Goal: Information Seeking & Learning: Learn about a topic

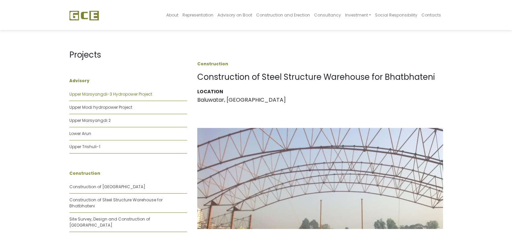
click at [86, 95] on link "Upper Marsyangdi-3 Hydropower Project" at bounding box center [110, 94] width 83 height 6
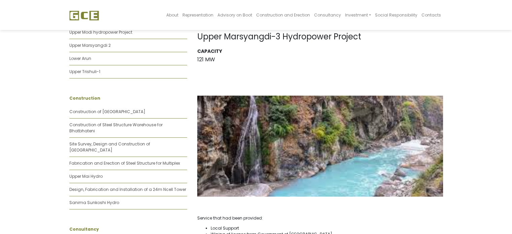
scroll to position [34, 0]
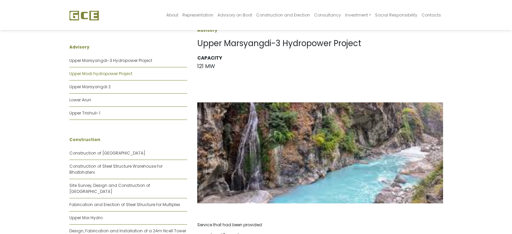
click at [91, 74] on link "Upper Modi hydropower Project" at bounding box center [100, 74] width 63 height 6
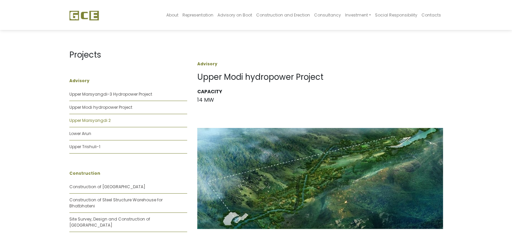
click at [82, 119] on link "Upper Marsyangdi 2" at bounding box center [89, 120] width 41 height 6
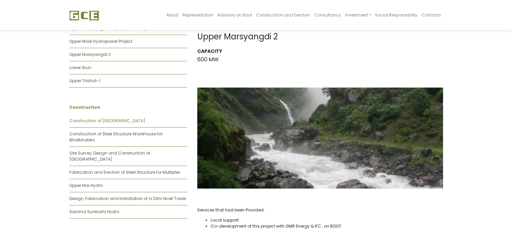
scroll to position [67, 0]
click at [86, 67] on link "Lower Arun" at bounding box center [80, 66] width 22 height 6
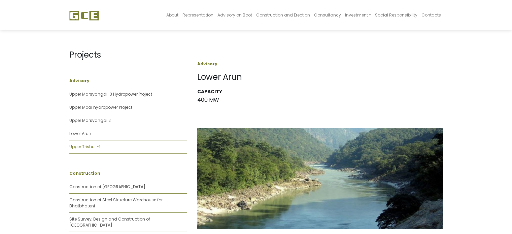
click at [86, 145] on link "Upper Trishuli-1" at bounding box center [84, 147] width 31 height 6
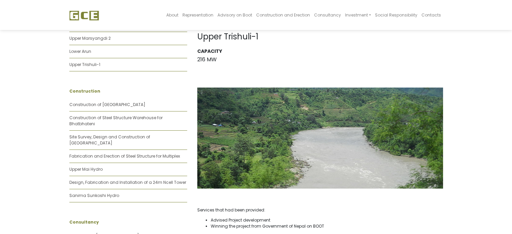
scroll to position [101, 0]
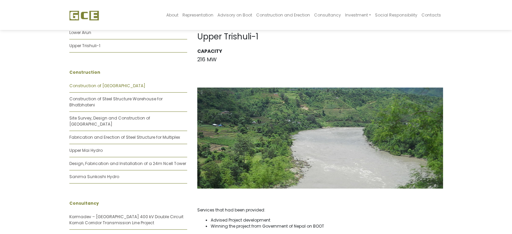
click at [100, 86] on link "Construction of [GEOGRAPHIC_DATA]" at bounding box center [107, 86] width 76 height 6
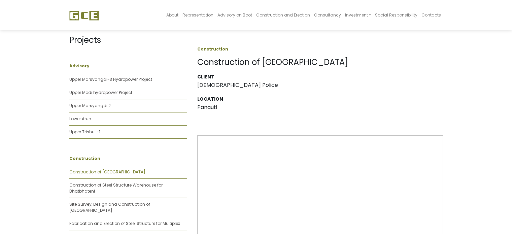
scroll to position [34, 0]
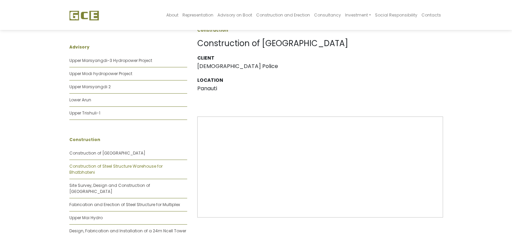
click at [96, 168] on link "Construction of Steel Structure Warehouse for Bhatbhateni" at bounding box center [115, 169] width 93 height 12
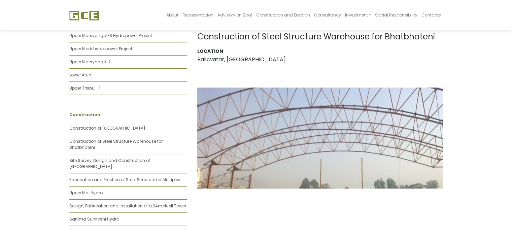
scroll to position [101, 0]
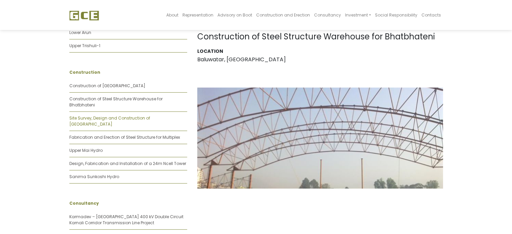
click at [93, 119] on link "Site Survey, Design and Construction of [GEOGRAPHIC_DATA]" at bounding box center [109, 121] width 81 height 12
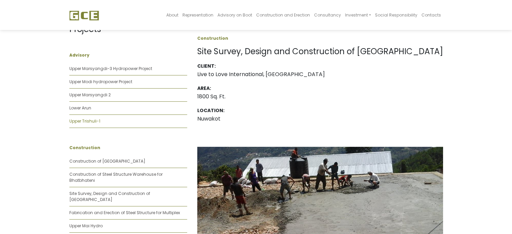
scroll to position [135, 0]
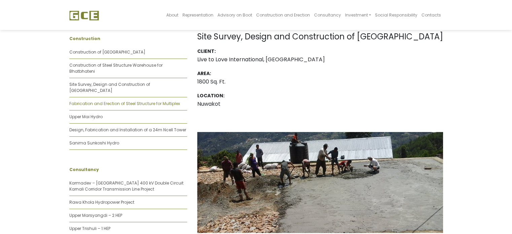
click at [92, 101] on link "Fabrication and Erection of Steel Structure for Multiplex" at bounding box center [124, 104] width 111 height 6
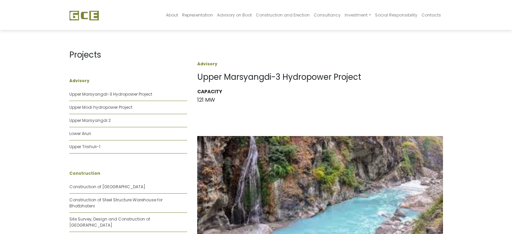
scroll to position [34, 0]
